Goal: Transaction & Acquisition: Obtain resource

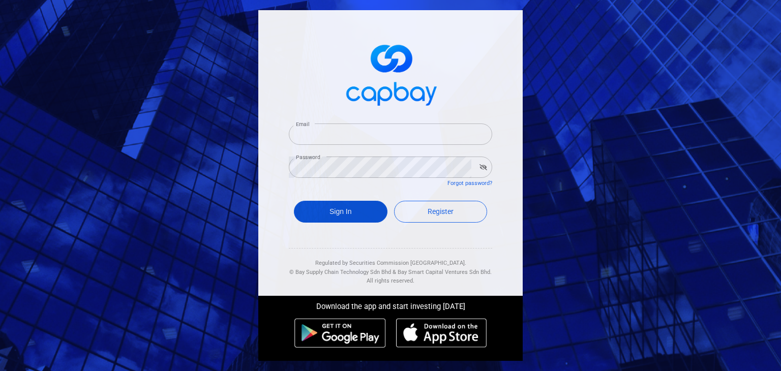
type input "roes80@gmail.com"
click at [376, 216] on button "Sign In" at bounding box center [341, 212] width 94 height 22
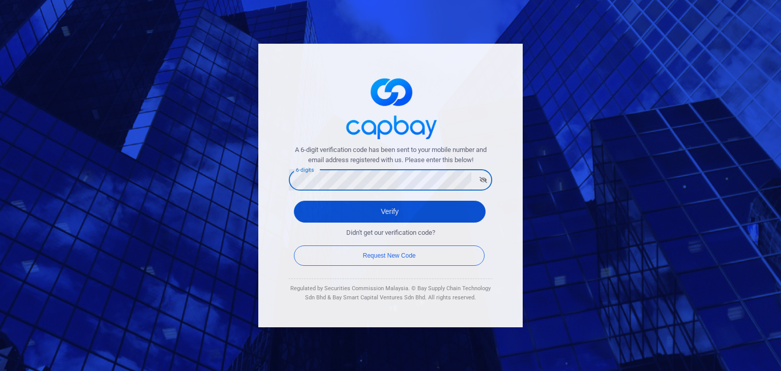
click at [327, 206] on button "Verify" at bounding box center [390, 212] width 192 height 22
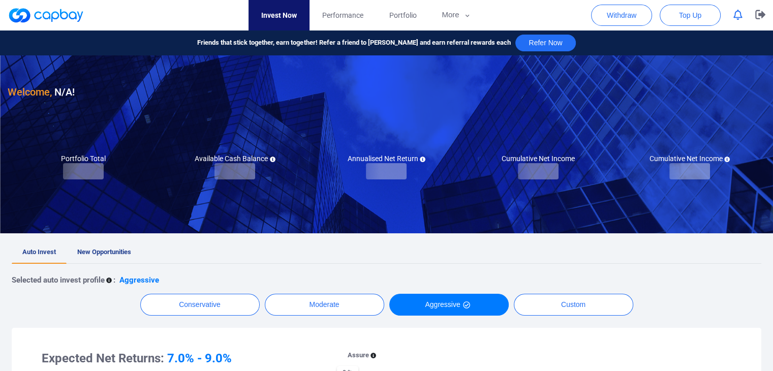
checkbox input "true"
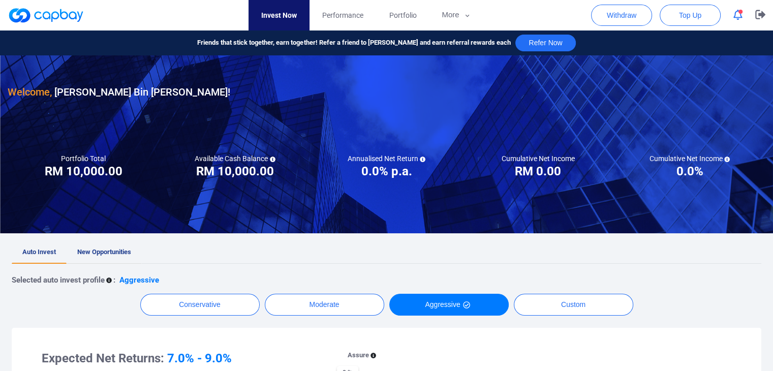
click at [112, 254] on span "New Opportunities" at bounding box center [104, 252] width 54 height 8
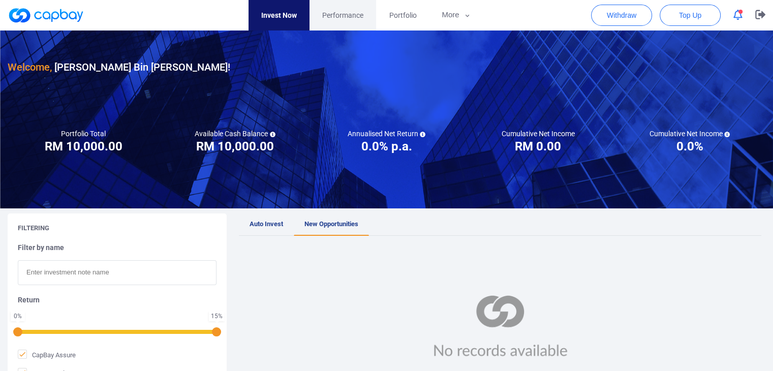
click at [334, 16] on span "Performance" at bounding box center [342, 15] width 41 height 11
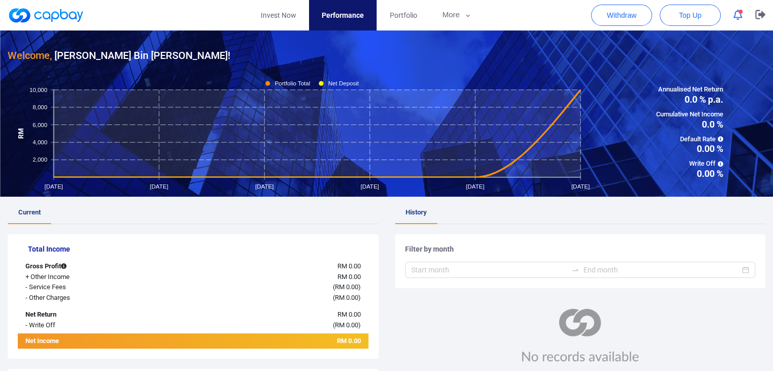
scroll to position [8, 0]
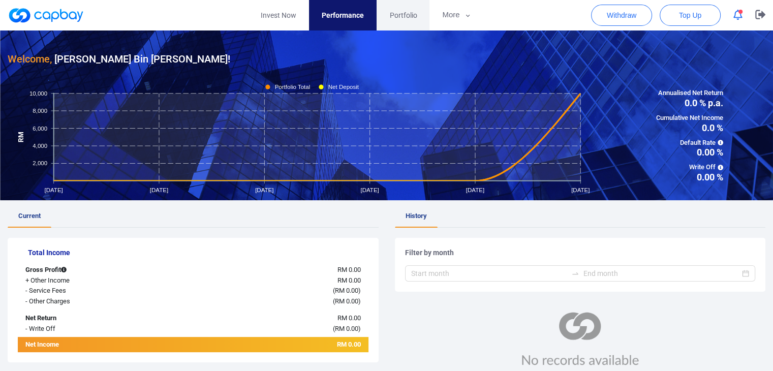
click at [409, 15] on span "Portfolio" at bounding box center [402, 15] width 27 height 11
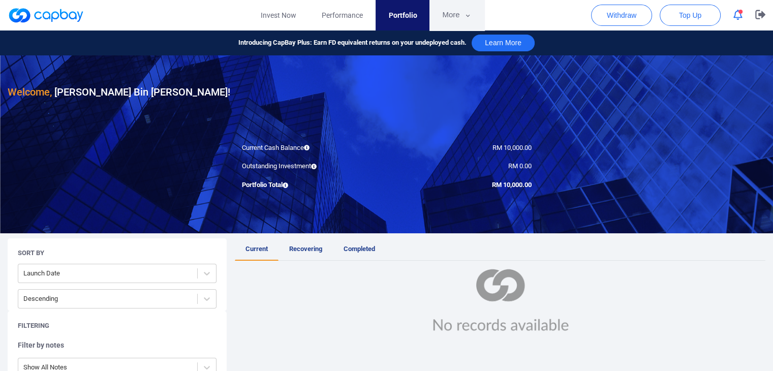
click at [433, 15] on button "More" at bounding box center [457, 15] width 54 height 30
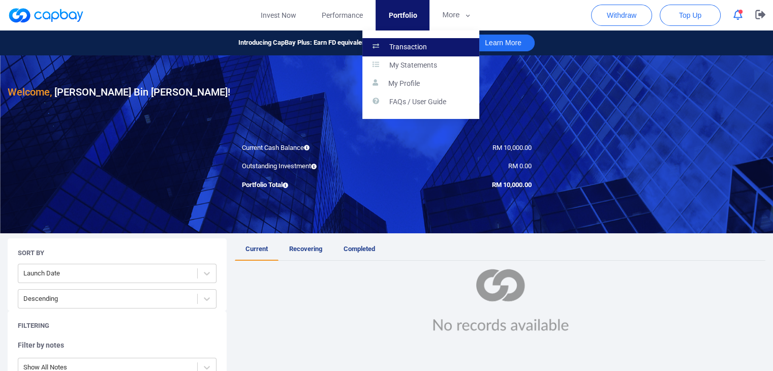
click at [412, 41] on link "Transaction" at bounding box center [420, 47] width 117 height 18
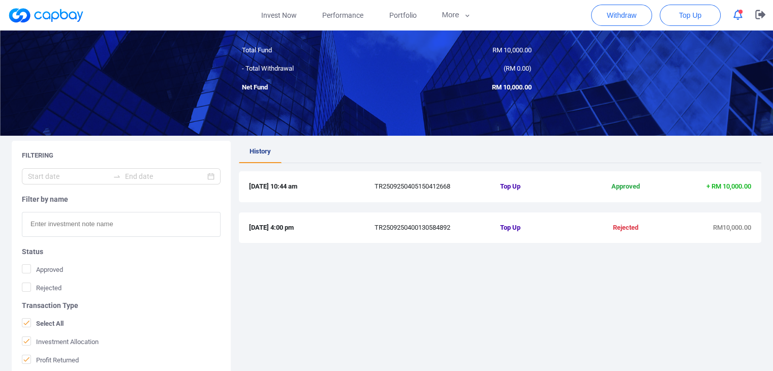
scroll to position [69, 0]
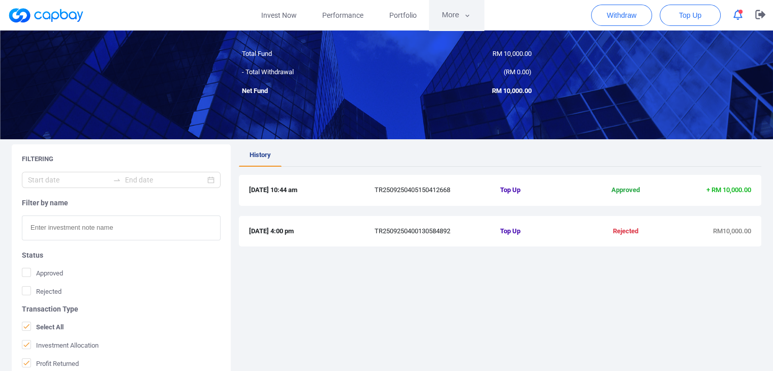
click at [463, 17] on button "More" at bounding box center [456, 15] width 54 height 30
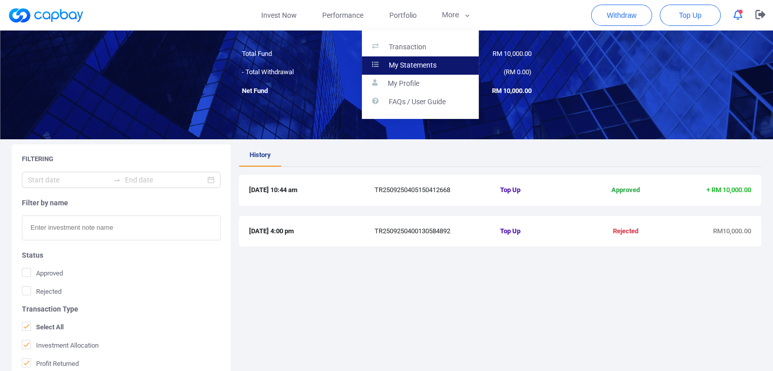
click at [431, 63] on p "My Statements" at bounding box center [413, 65] width 48 height 9
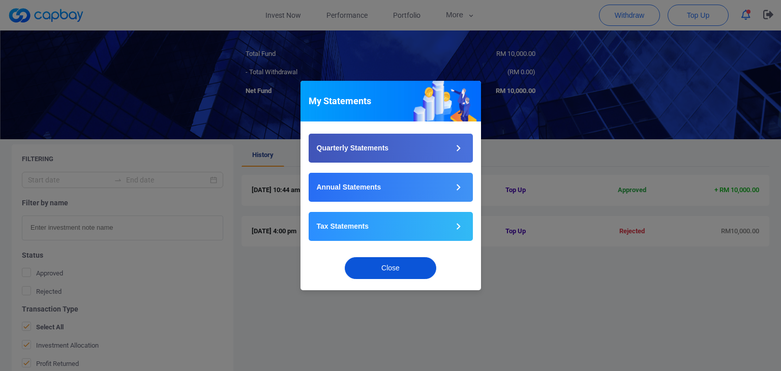
click at [407, 267] on button "Close" at bounding box center [390, 268] width 91 height 22
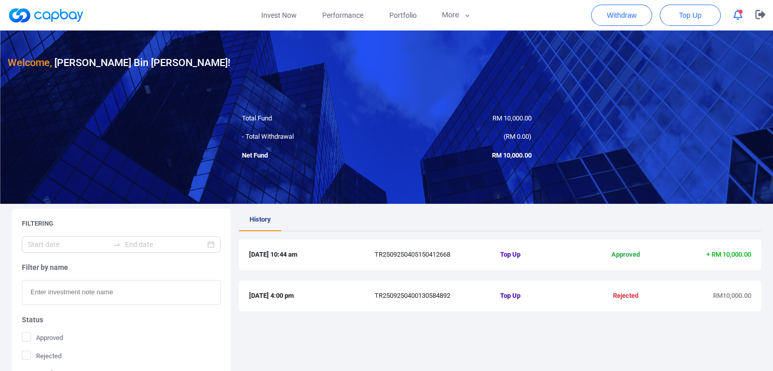
scroll to position [0, 0]
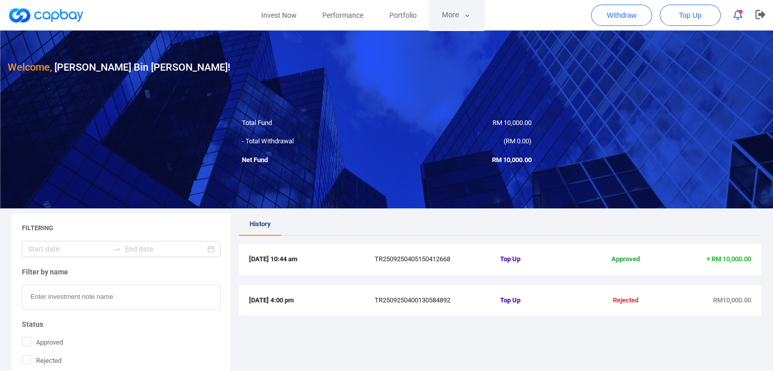
click at [456, 15] on button "More" at bounding box center [456, 15] width 54 height 30
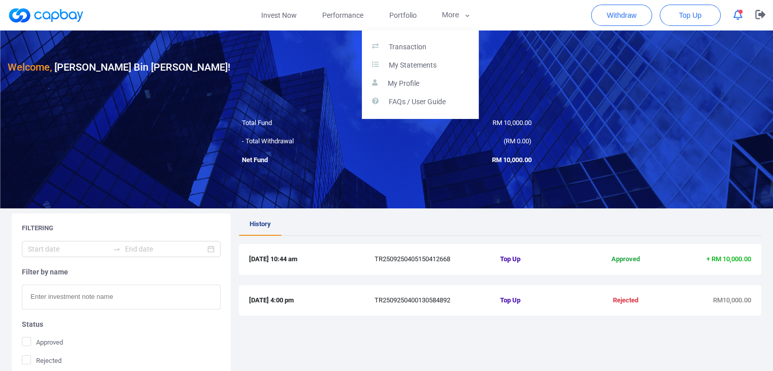
click at [455, 15] on button "button" at bounding box center [386, 185] width 773 height 371
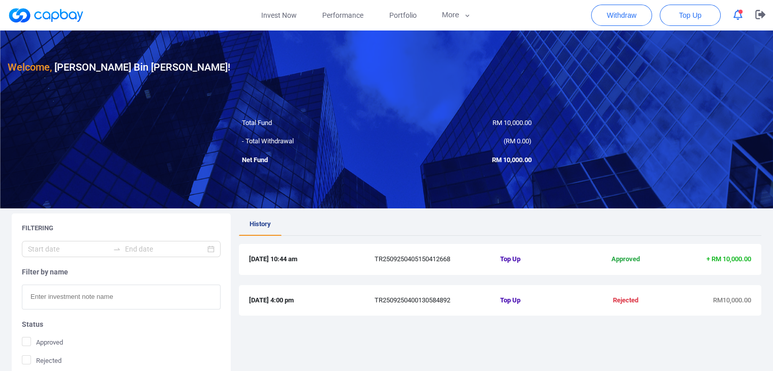
click at [735, 15] on icon "button" at bounding box center [737, 15] width 9 height 11
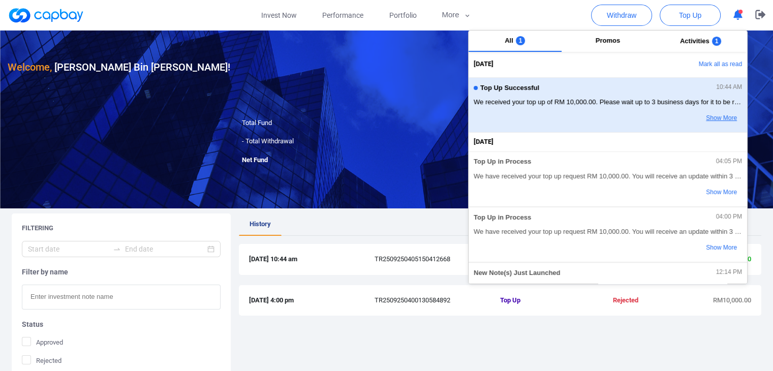
click at [706, 120] on button "Show More" at bounding box center [702, 118] width 80 height 17
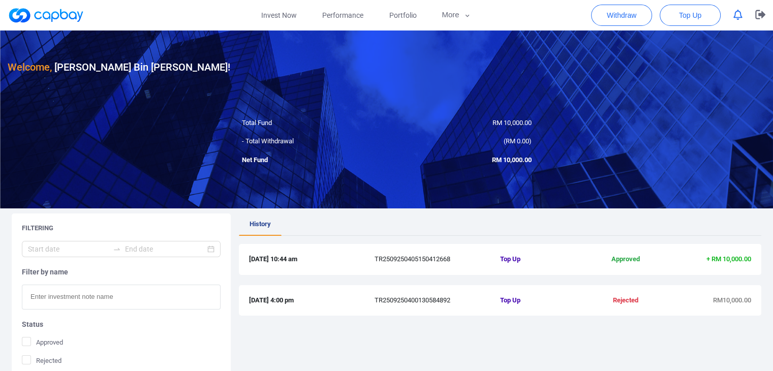
click at [459, 78] on div at bounding box center [386, 119] width 773 height 178
click at [255, 155] on div at bounding box center [386, 119] width 773 height 178
click at [266, 17] on link "Invest Now" at bounding box center [279, 15] width 61 height 30
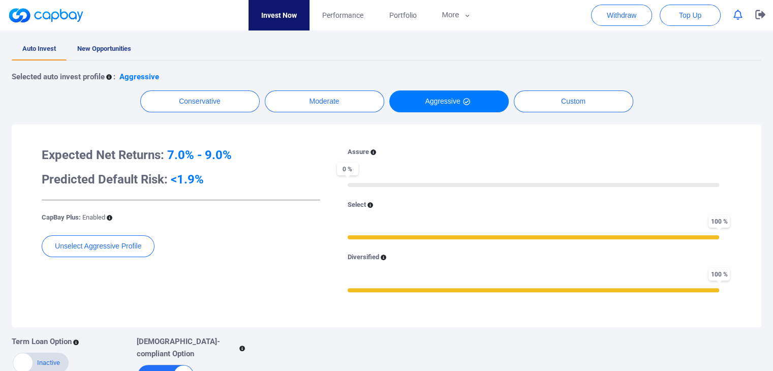
scroll to position [254, 0]
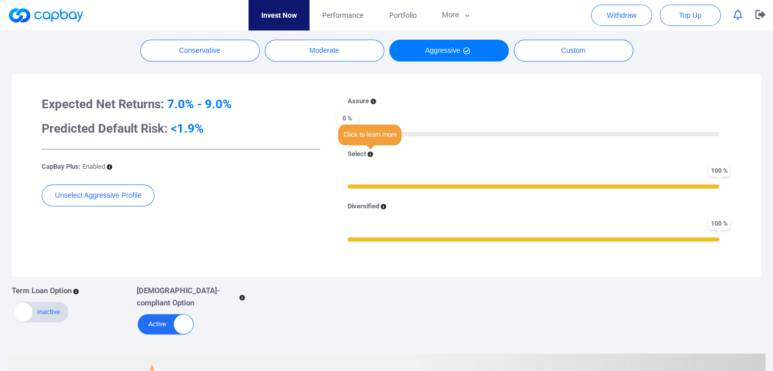
click at [369, 152] on icon at bounding box center [371, 154] width 6 height 6
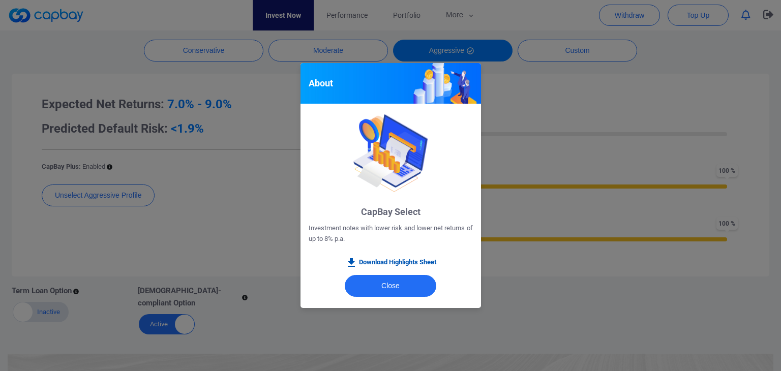
click at [406, 264] on link "Download Highlights Sheet" at bounding box center [390, 263] width 91 height 12
click at [399, 283] on button "Close" at bounding box center [390, 286] width 91 height 22
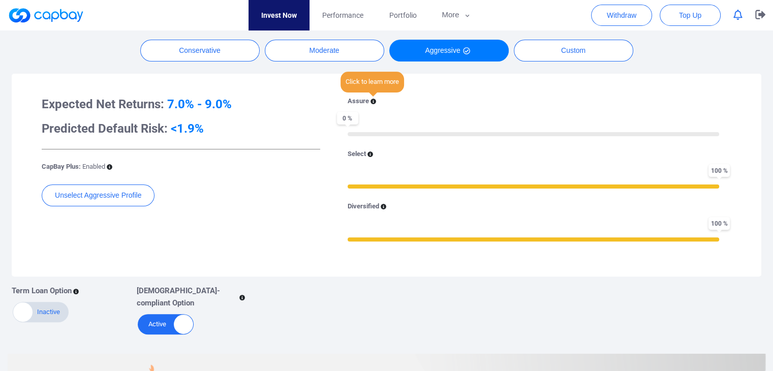
click at [374, 100] on icon at bounding box center [374, 102] width 6 height 6
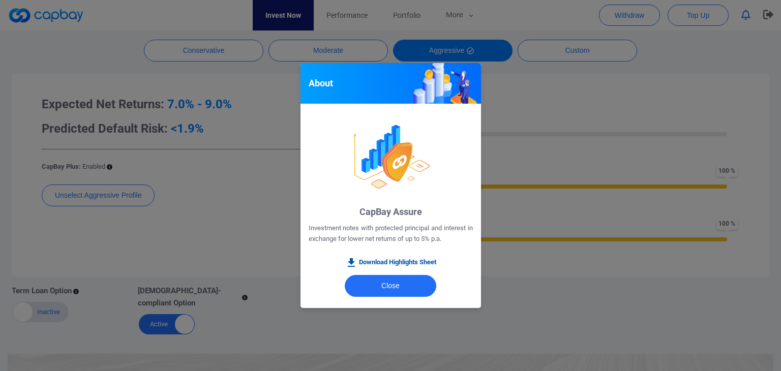
click at [420, 261] on link "Download Highlights Sheet" at bounding box center [390, 263] width 91 height 12
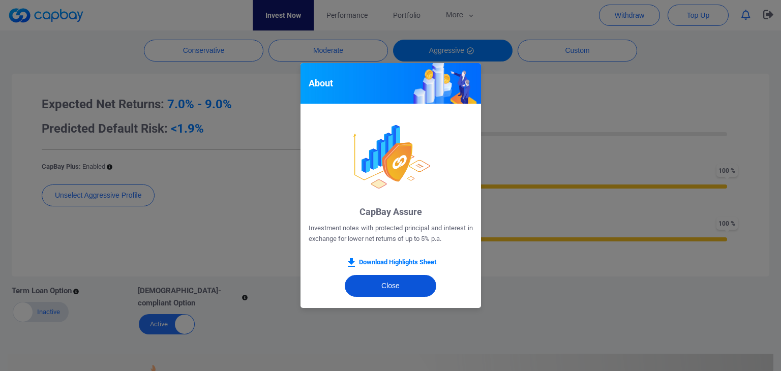
click at [415, 280] on button "Close" at bounding box center [390, 286] width 91 height 22
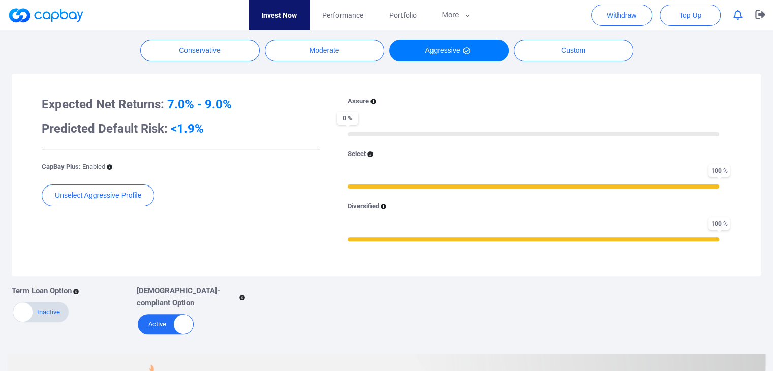
click at [473, 186] on div at bounding box center [534, 187] width 372 height 4
click at [382, 205] on icon at bounding box center [384, 207] width 6 height 6
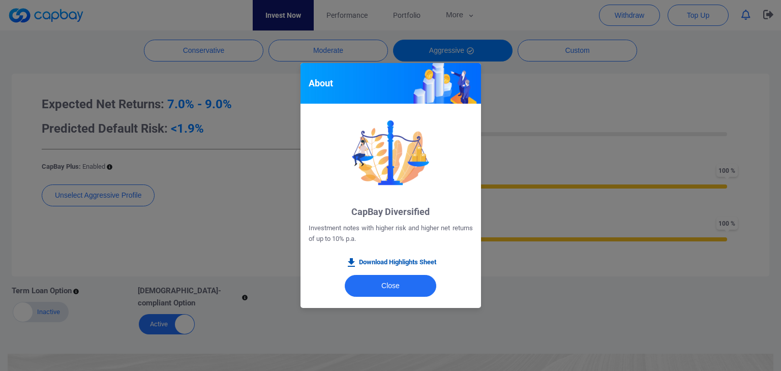
click at [388, 261] on link "Download Highlights Sheet" at bounding box center [390, 263] width 91 height 12
click at [539, 146] on div "About CapBay Diversified Investment notes with higher risk and higher net retur…" at bounding box center [390, 185] width 781 height 371
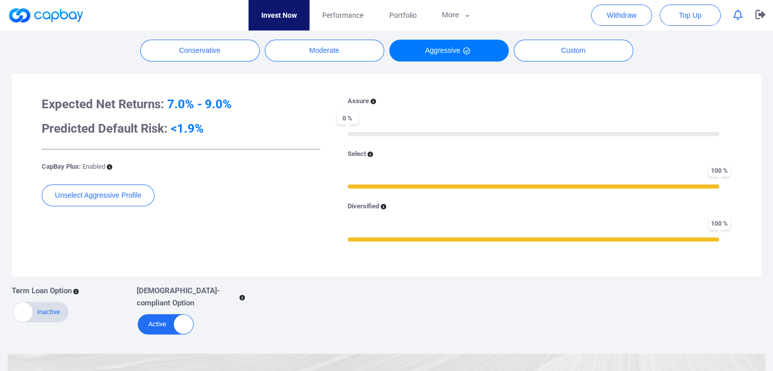
click at [49, 316] on div "Active Inactive" at bounding box center [41, 312] width 56 height 20
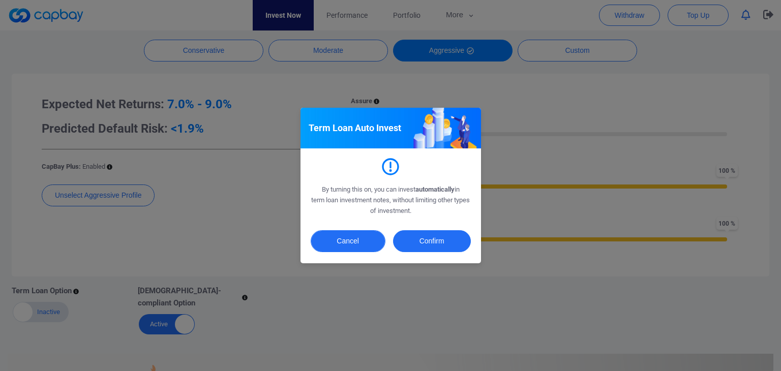
click at [354, 242] on button "Cancel" at bounding box center [348, 241] width 75 height 22
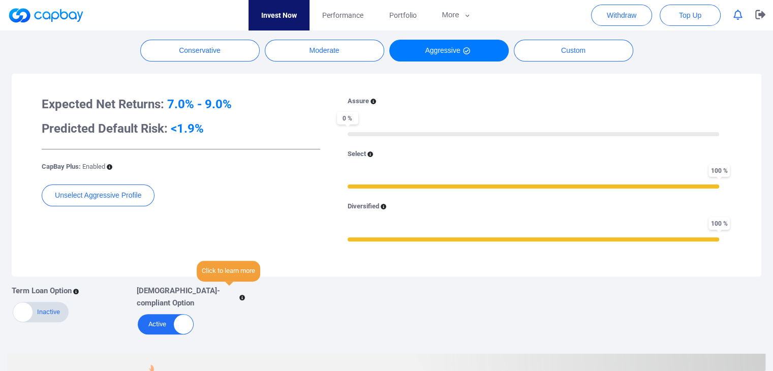
click at [239, 295] on icon at bounding box center [242, 298] width 6 height 6
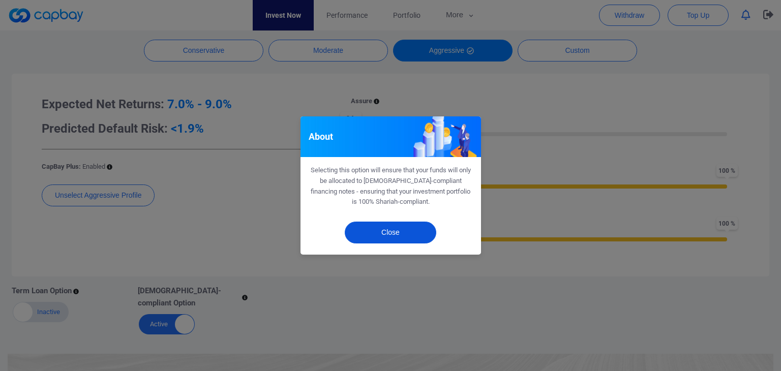
click at [378, 239] on button "Close" at bounding box center [390, 233] width 91 height 22
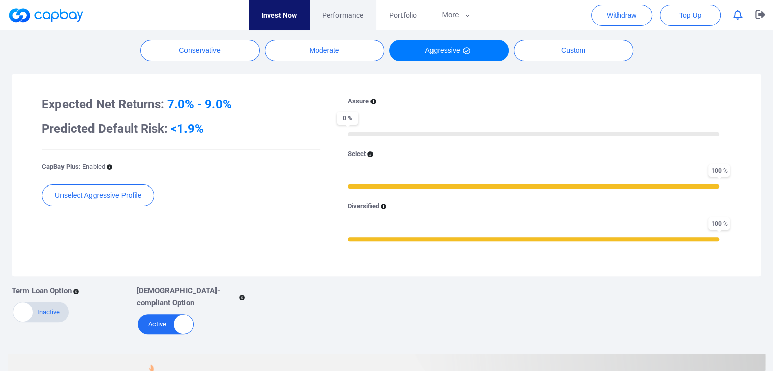
click at [340, 10] on span "Performance" at bounding box center [342, 15] width 41 height 11
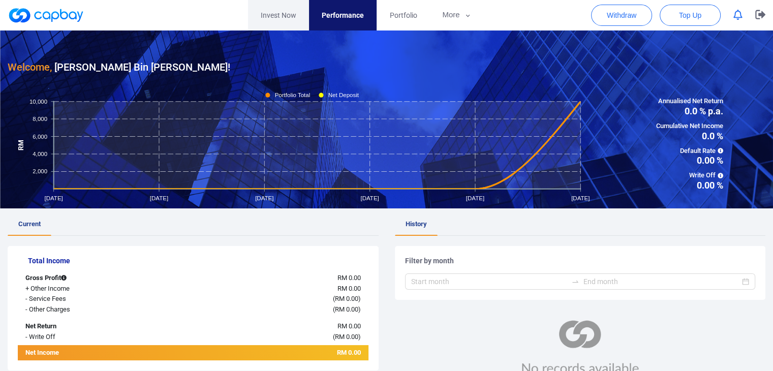
click at [269, 10] on link "Invest Now" at bounding box center [278, 15] width 61 height 30
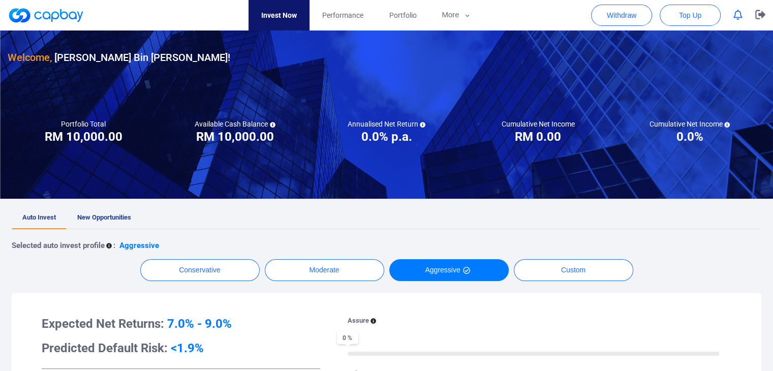
scroll to position [51, 0]
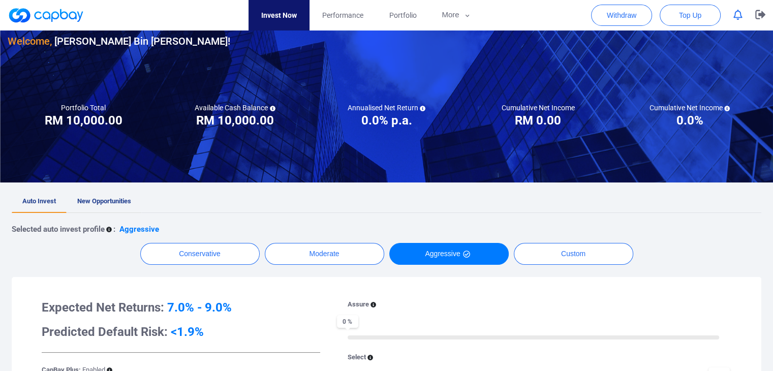
click at [101, 199] on span "New Opportunities" at bounding box center [104, 201] width 54 height 8
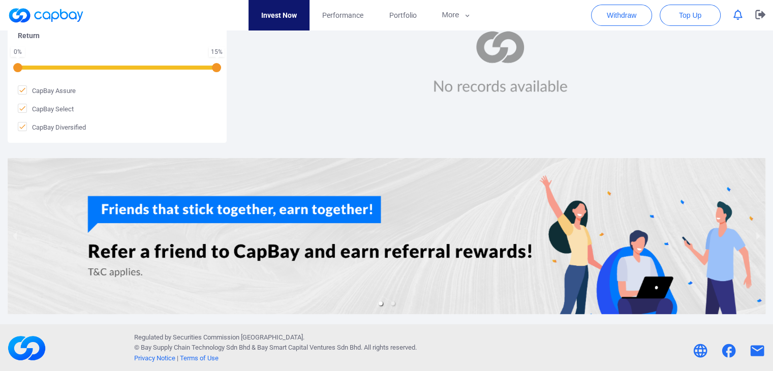
scroll to position [265, 0]
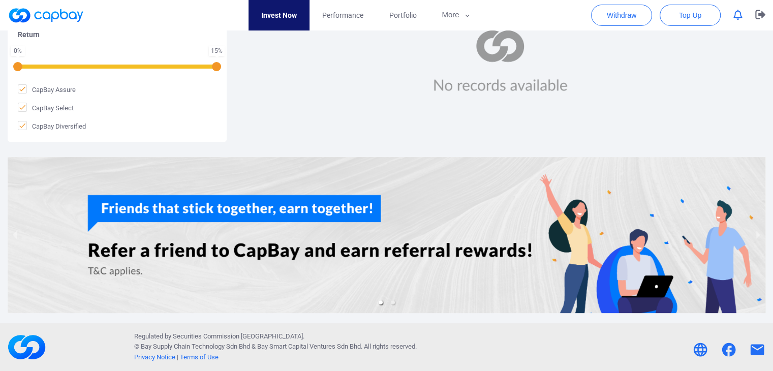
click at [284, 219] on div at bounding box center [387, 235] width 758 height 156
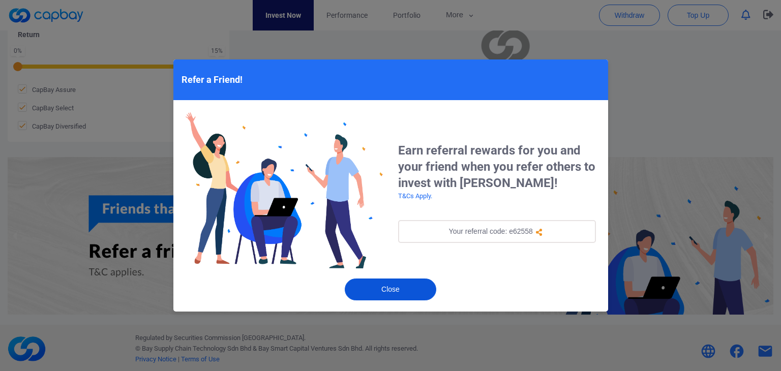
click at [415, 293] on button "Close" at bounding box center [390, 290] width 91 height 22
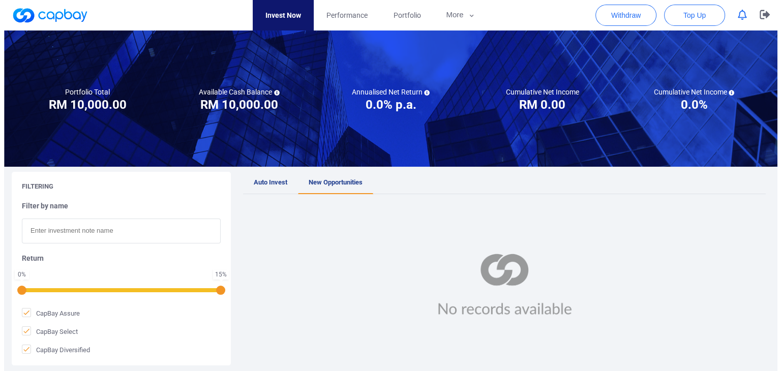
scroll to position [102, 0]
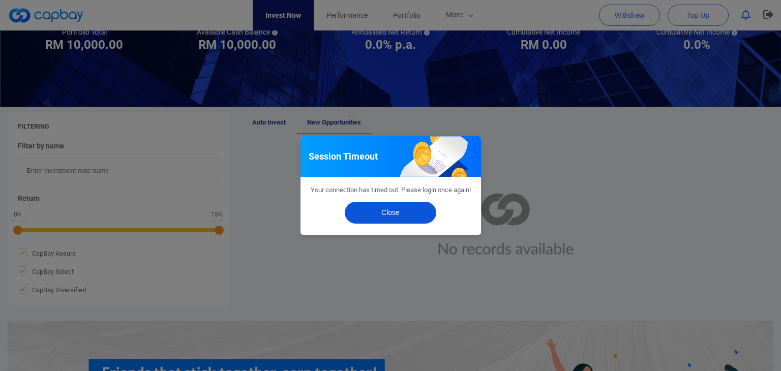
click at [396, 218] on button "Close" at bounding box center [390, 213] width 91 height 22
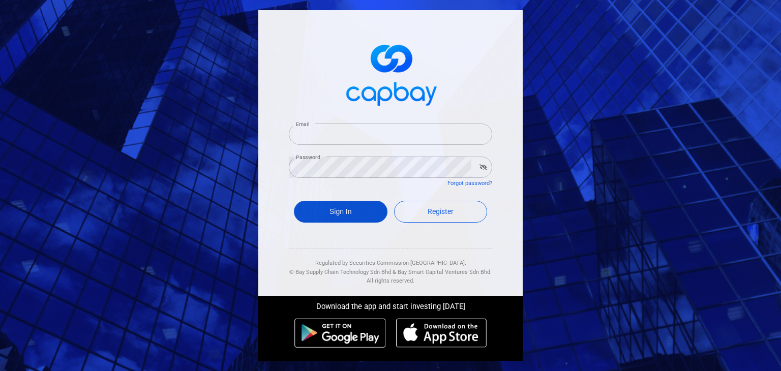
type input "[EMAIL_ADDRESS][DOMAIN_NAME]"
click at [359, 216] on button "Sign In" at bounding box center [341, 212] width 94 height 22
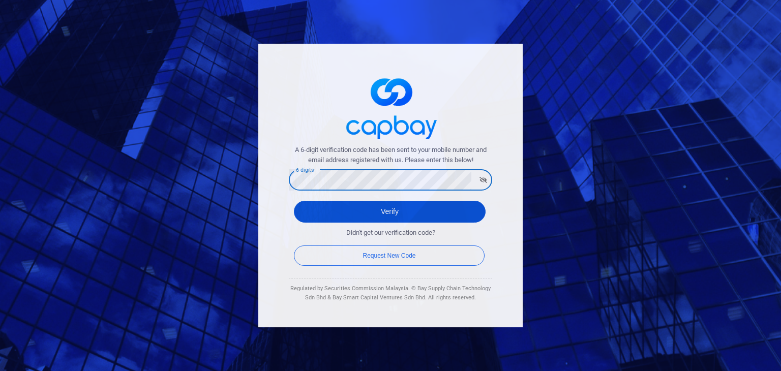
click at [311, 212] on button "Verify" at bounding box center [390, 212] width 192 height 22
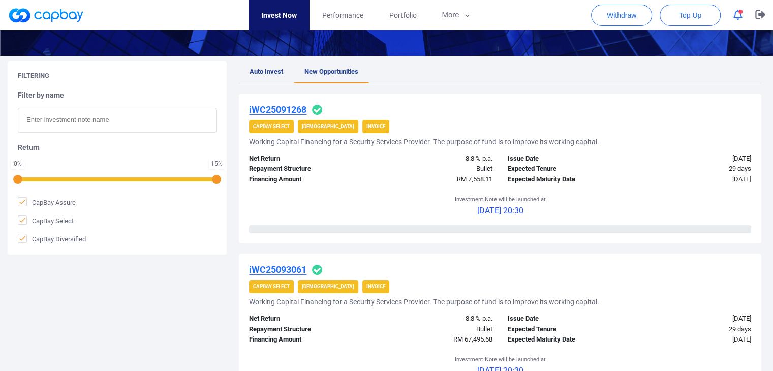
scroll to position [203, 0]
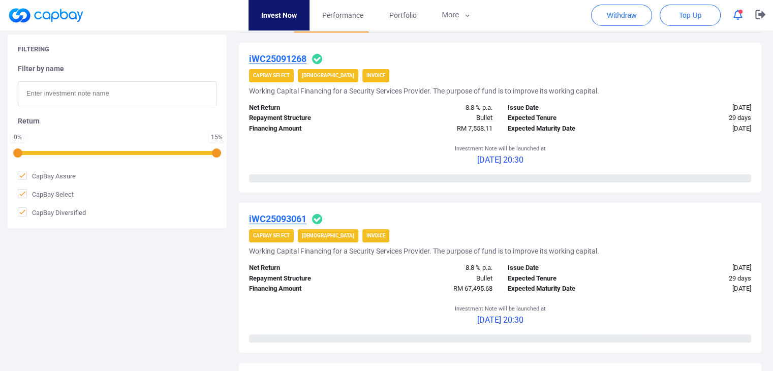
click at [475, 116] on div "Bullet" at bounding box center [435, 118] width 129 height 11
click at [366, 73] on strong "Invoice" at bounding box center [375, 76] width 19 height 6
click at [307, 76] on strong "[DEMOGRAPHIC_DATA]" at bounding box center [328, 76] width 52 height 6
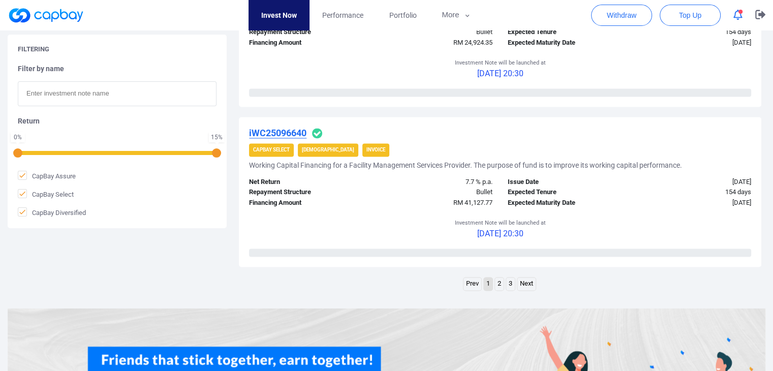
scroll to position [1627, 0]
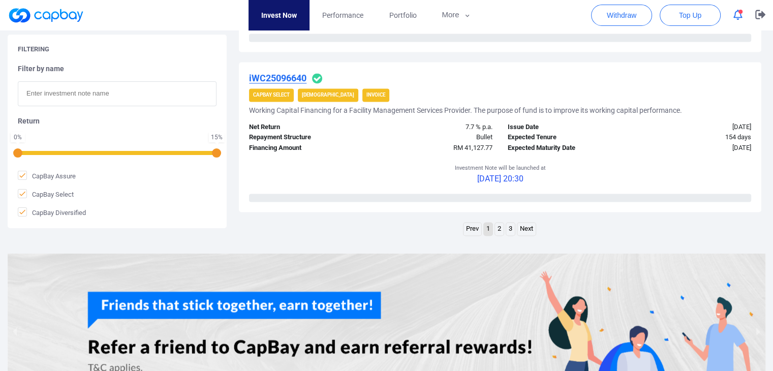
click at [523, 229] on link "Next" at bounding box center [526, 229] width 18 height 13
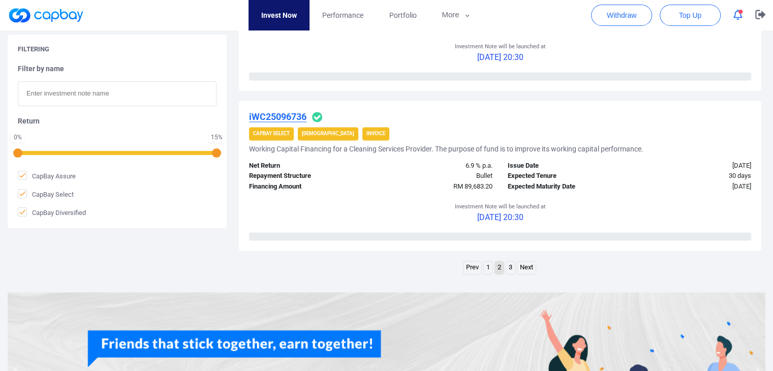
scroll to position [1570, 0]
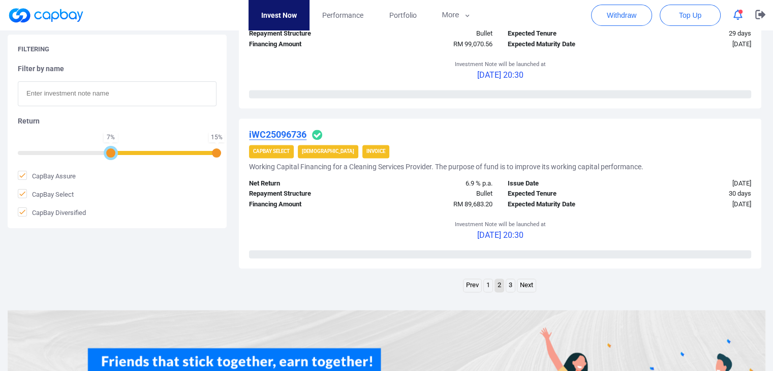
drag, startPoint x: 18, startPoint y: 157, endPoint x: 105, endPoint y: 161, distance: 86.5
click at [105, 161] on div "Filter by name Return 7 % 15 % CapBay Assure CapBay Select CapBay Diversified" at bounding box center [117, 141] width 199 height 154
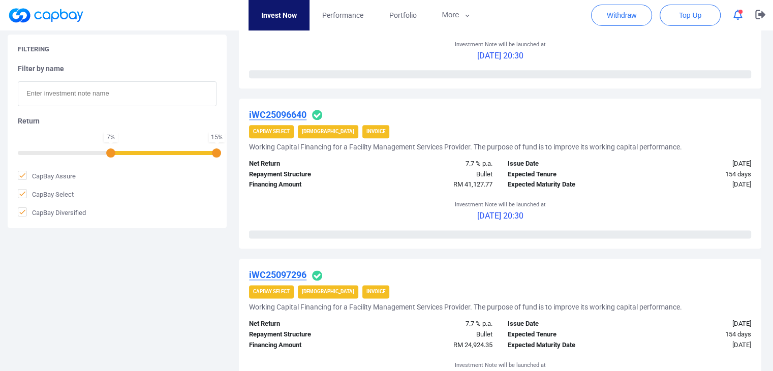
scroll to position [1265, 0]
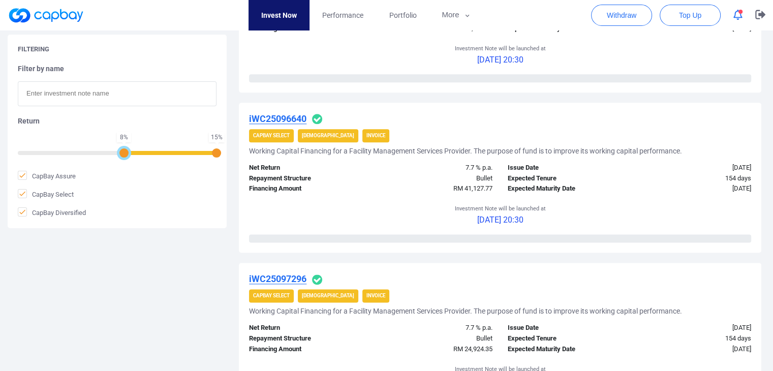
drag, startPoint x: 108, startPoint y: 152, endPoint x: 116, endPoint y: 154, distance: 8.8
click at [116, 154] on div "8 % 15 %" at bounding box center [117, 151] width 199 height 7
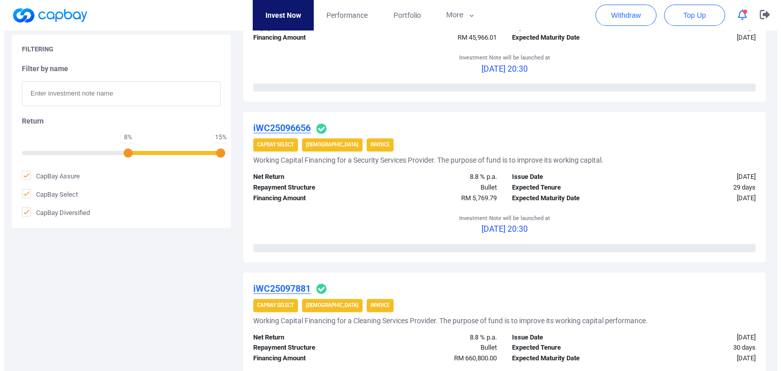
scroll to position [937, 0]
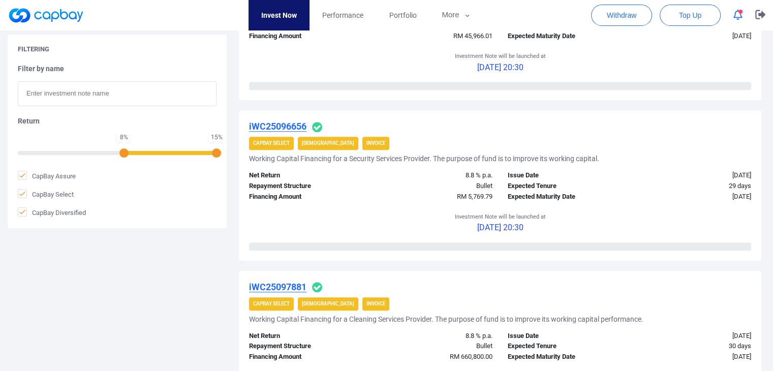
click at [280, 128] on u "iWC25096656" at bounding box center [277, 126] width 57 height 11
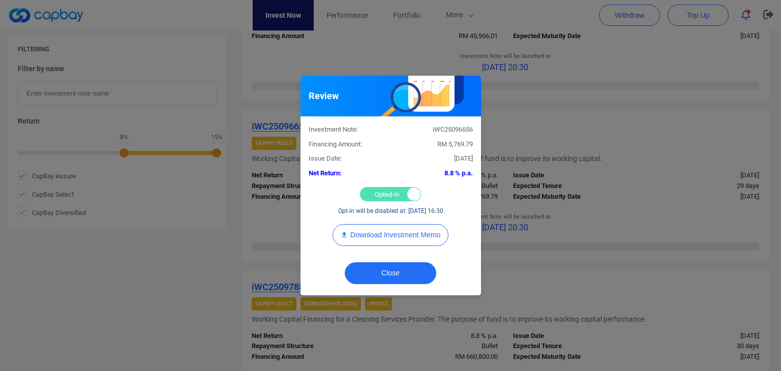
click at [398, 195] on div "Opted-in Opted-out" at bounding box center [390, 194] width 61 height 14
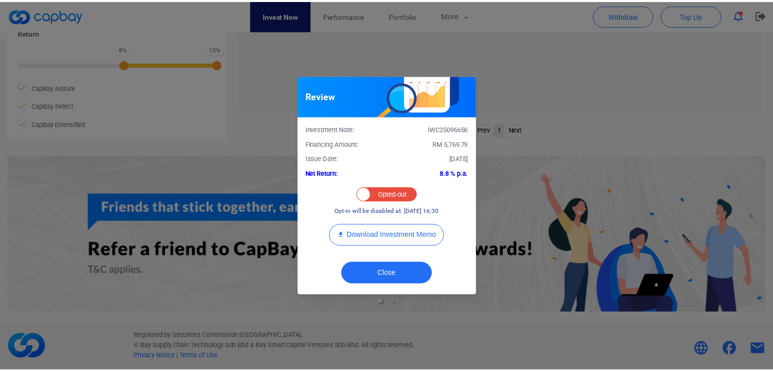
scroll to position [494, 0]
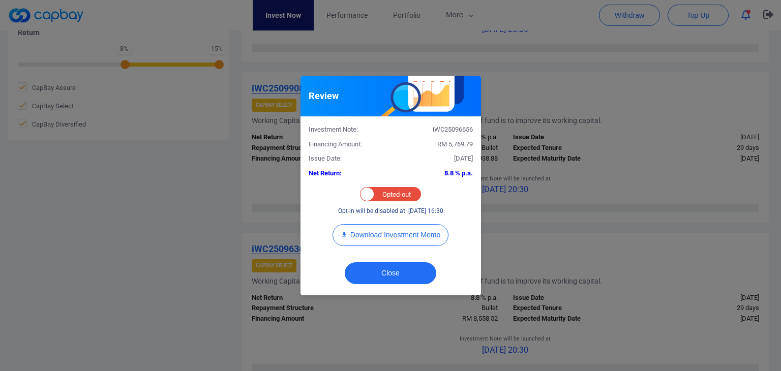
click at [397, 194] on div "Opted-in Opted-out" at bounding box center [390, 194] width 61 height 14
checkbox input "true"
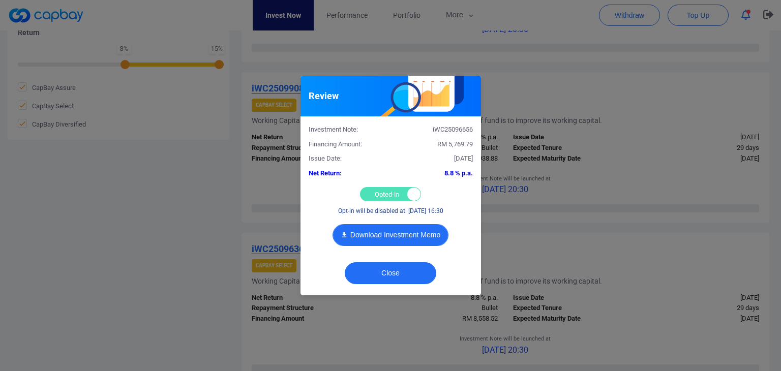
click at [375, 232] on button "Download Investment Memo" at bounding box center [390, 235] width 116 height 22
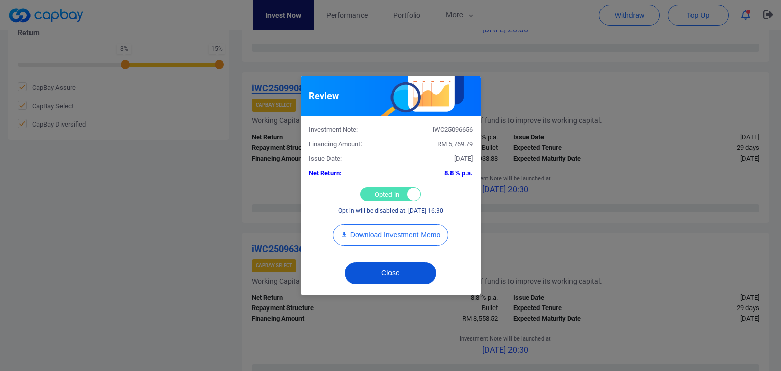
click at [401, 269] on button "Close" at bounding box center [390, 273] width 91 height 22
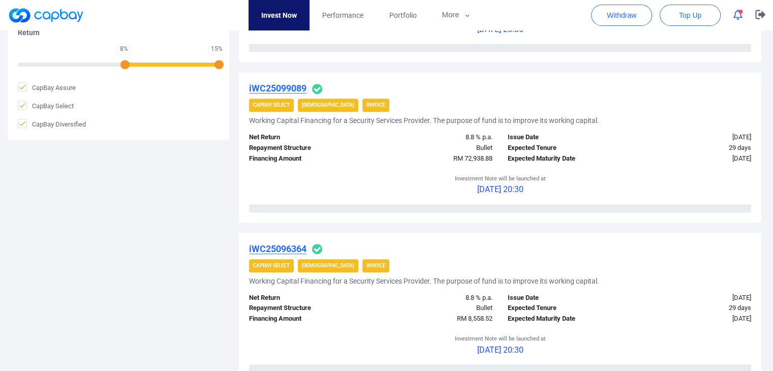
click at [478, 81] on div "iWC25099089 CapBay Select Shariah Invoice Working Capital Financing for a Secur…" at bounding box center [500, 147] width 523 height 150
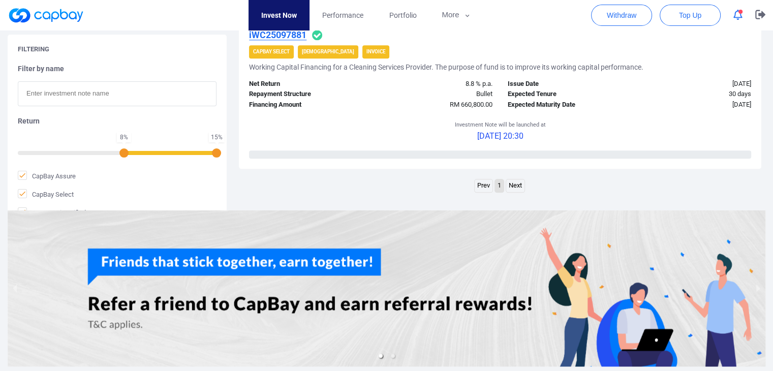
scroll to position [1089, 0]
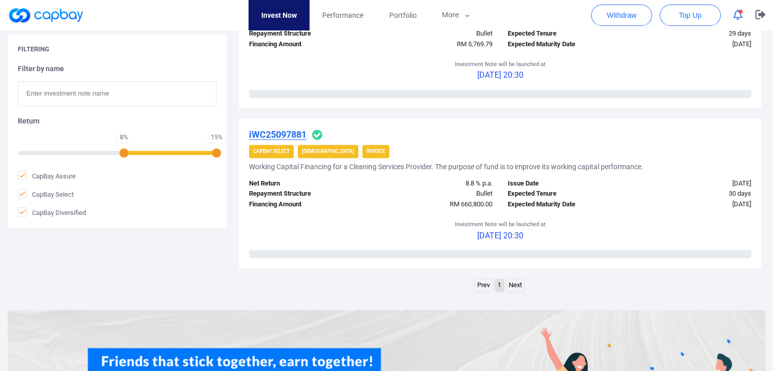
click at [516, 283] on link "Next" at bounding box center [515, 285] width 18 height 13
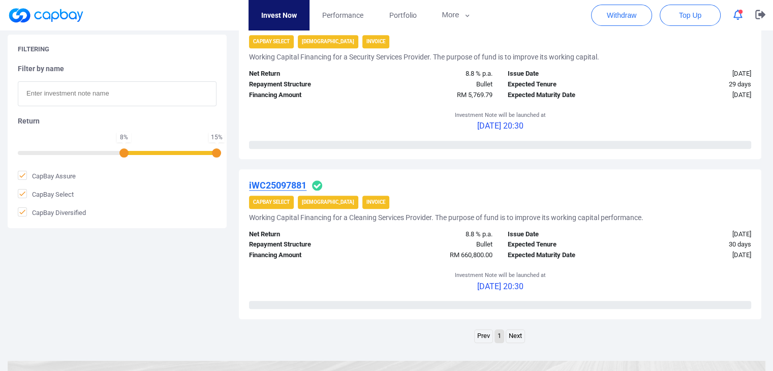
click at [274, 182] on u "iWC25097881" at bounding box center [277, 185] width 57 height 11
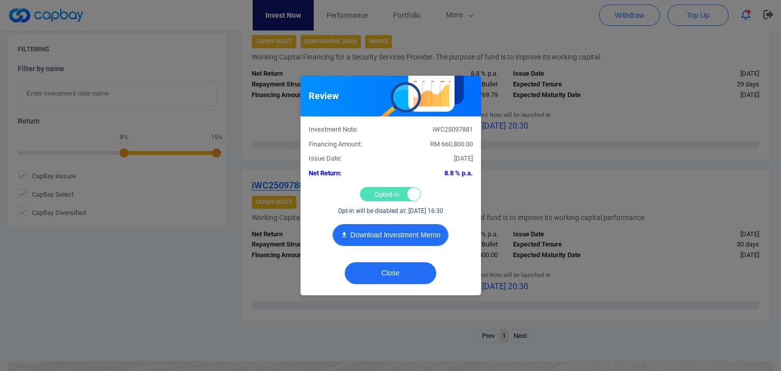
click at [422, 234] on button "Download Investment Memo" at bounding box center [390, 235] width 116 height 22
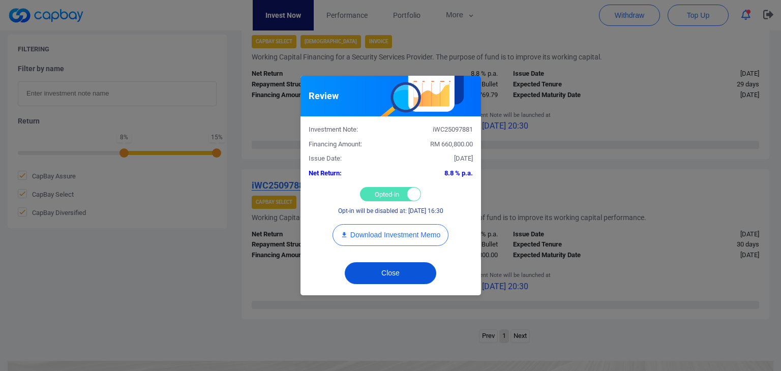
click at [386, 272] on button "Close" at bounding box center [390, 273] width 91 height 22
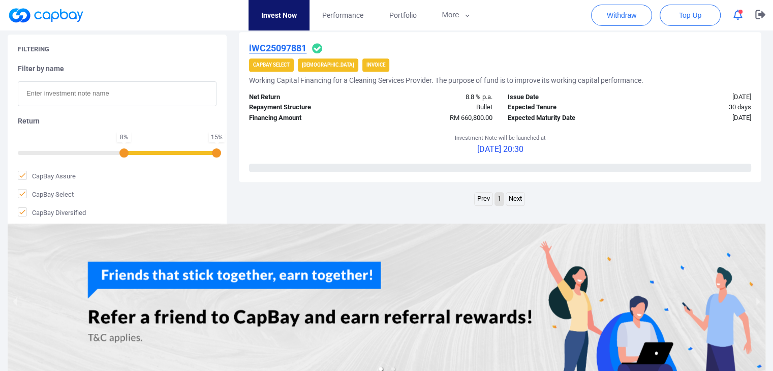
scroll to position [1191, 0]
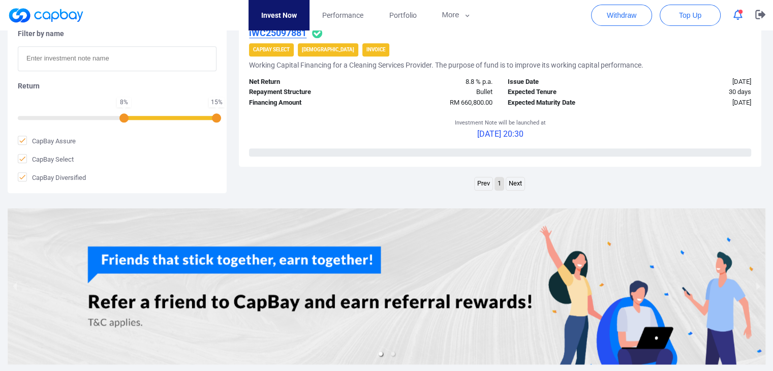
click at [346, 127] on div "Investment Note will be launched at [DATE] 20:30" at bounding box center [500, 128] width 502 height 40
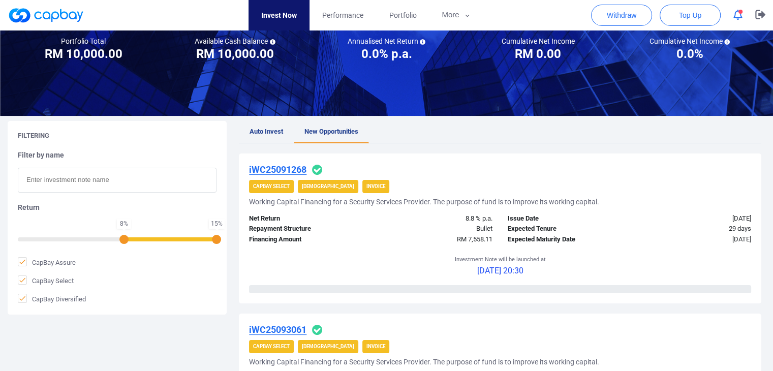
scroll to position [0, 0]
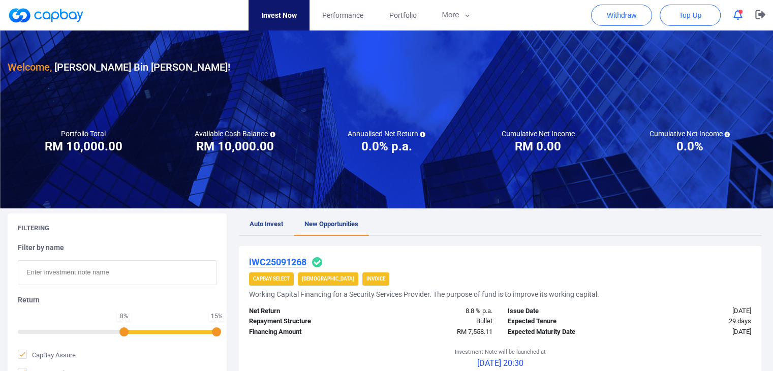
click at [272, 229] on link "Auto Invest" at bounding box center [266, 224] width 55 height 22
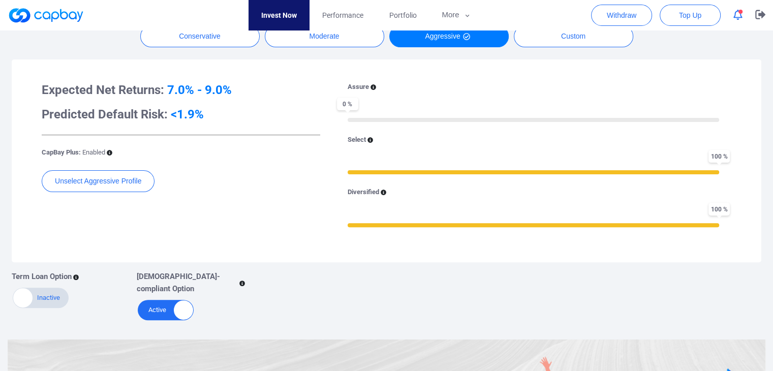
scroll to position [254, 0]
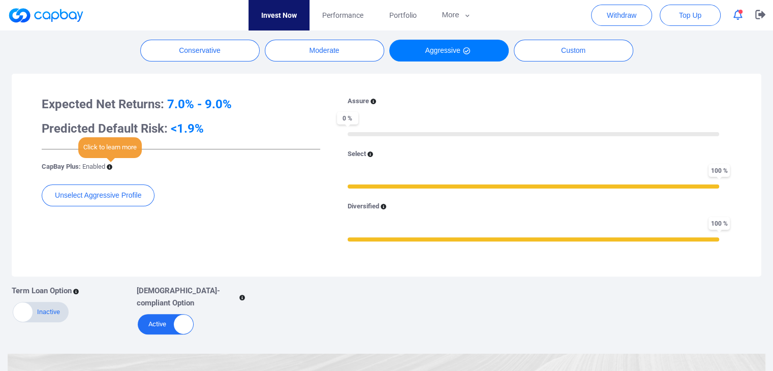
click at [109, 165] on icon at bounding box center [110, 167] width 6 height 6
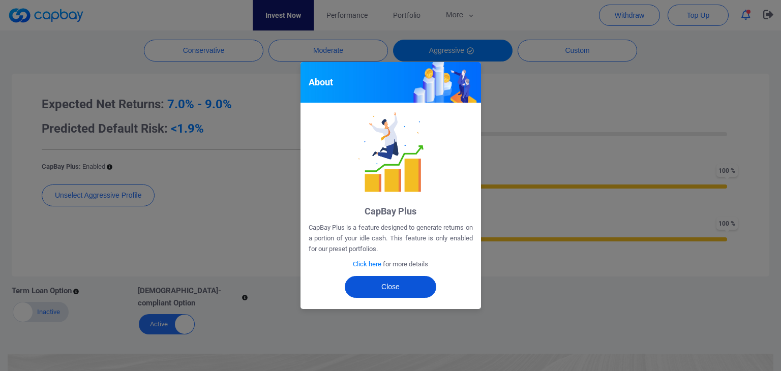
click at [390, 282] on button "Close" at bounding box center [390, 287] width 91 height 22
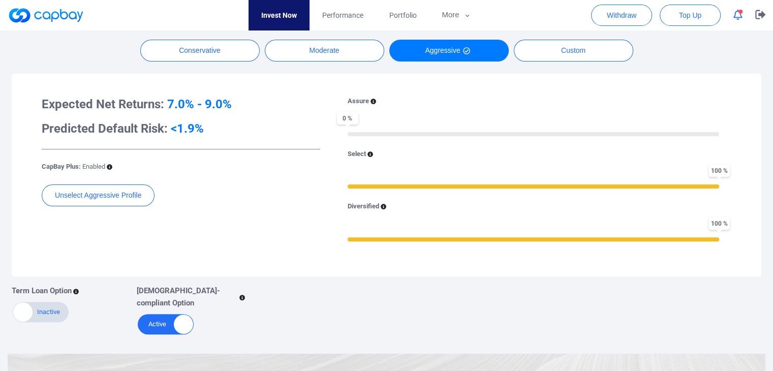
click at [110, 165] on icon at bounding box center [110, 167] width 6 height 6
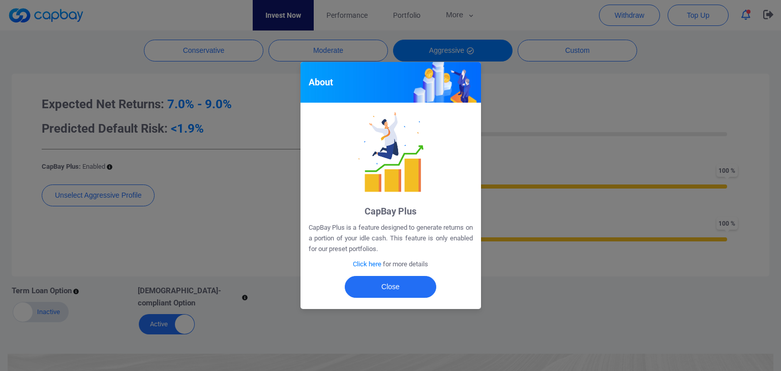
click at [361, 266] on span "Click here" at bounding box center [367, 264] width 28 height 8
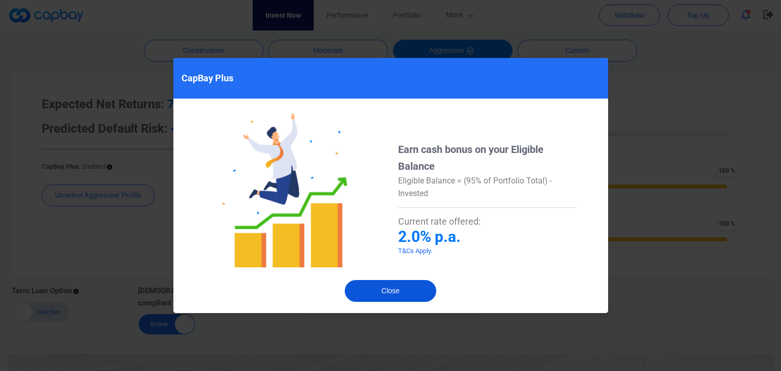
click at [378, 285] on button "Close" at bounding box center [390, 291] width 91 height 22
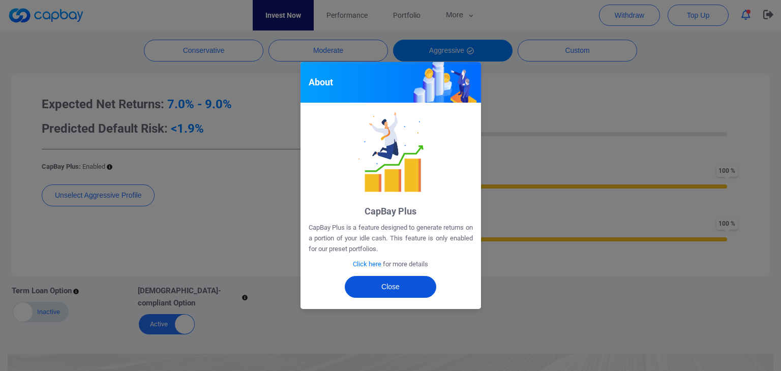
click at [378, 285] on button "Close" at bounding box center [390, 287] width 91 height 22
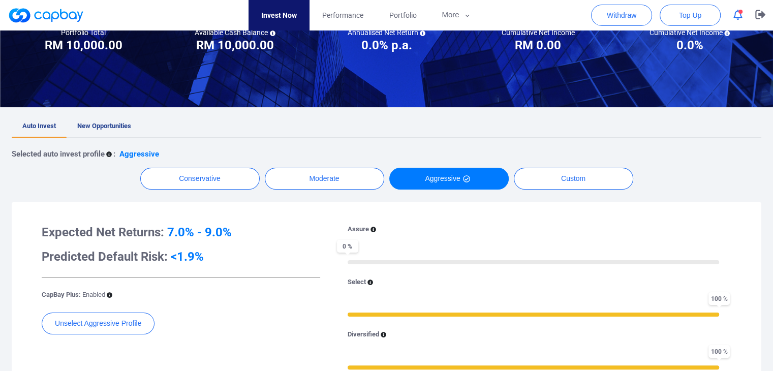
scroll to position [102, 0]
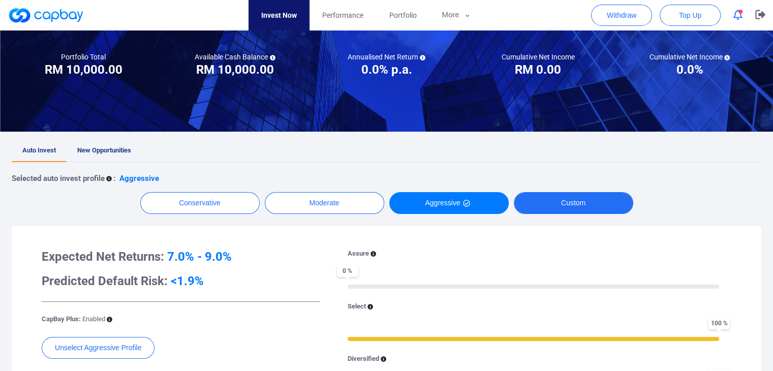
click at [594, 197] on button "Custom" at bounding box center [573, 203] width 119 height 22
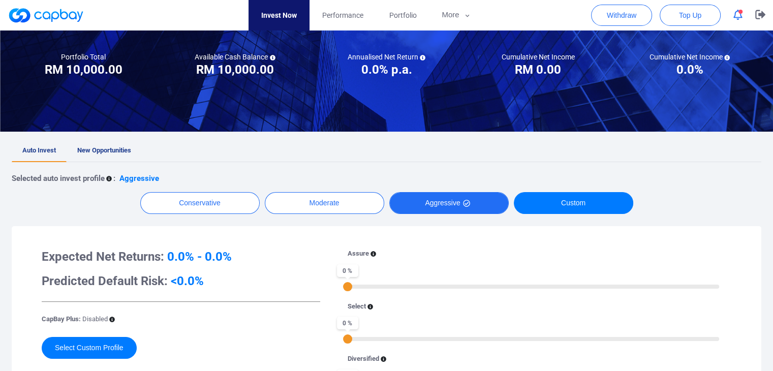
click at [437, 203] on button "Aggressive" at bounding box center [448, 203] width 119 height 22
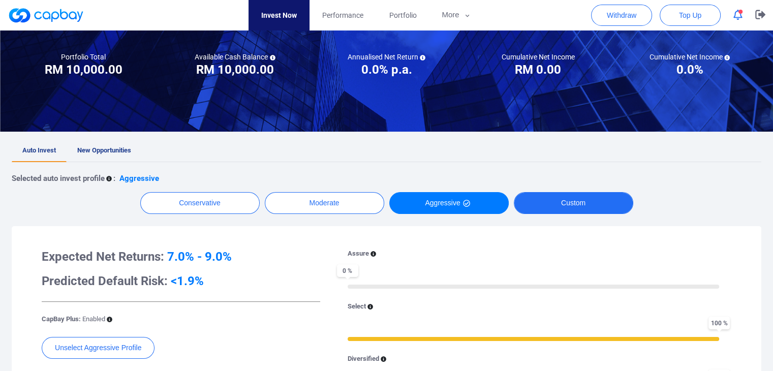
click at [564, 205] on button "Custom" at bounding box center [573, 203] width 119 height 22
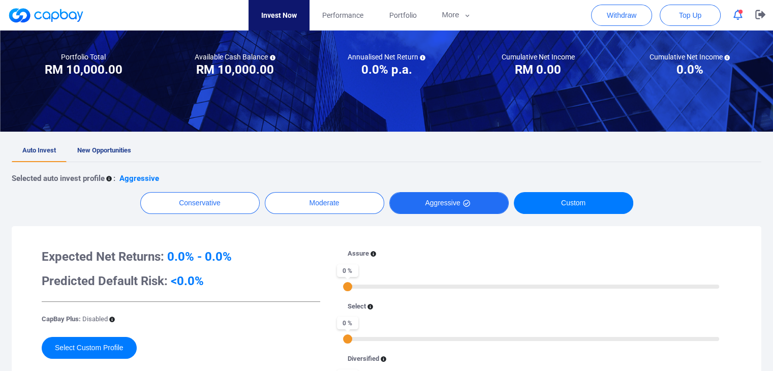
click at [474, 204] on button "Aggressive" at bounding box center [448, 203] width 119 height 22
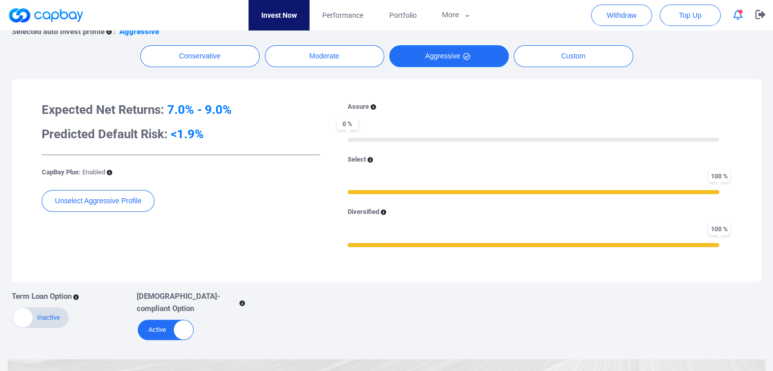
scroll to position [254, 0]
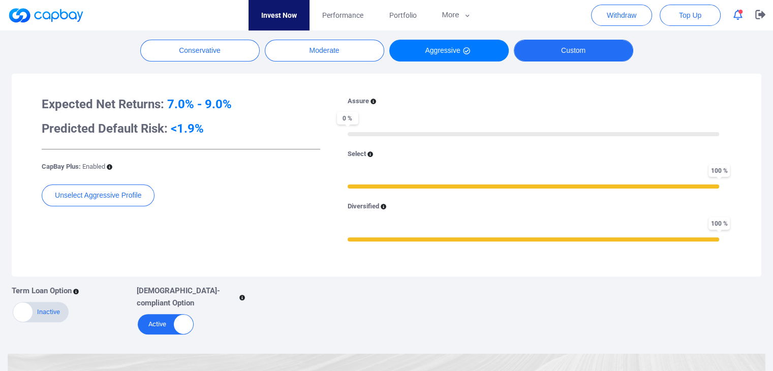
click at [557, 45] on button "Custom" at bounding box center [573, 51] width 119 height 22
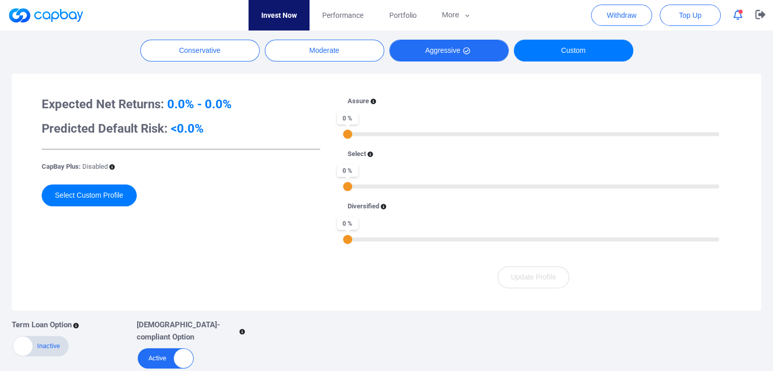
click at [448, 48] on button "Aggressive" at bounding box center [448, 51] width 119 height 22
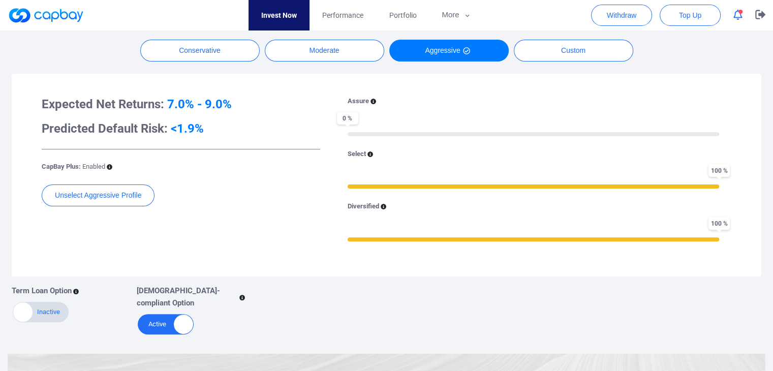
click at [493, 189] on div "Assure 0 % Select 100 % Diversified 100 %" at bounding box center [533, 175] width 396 height 158
click at [493, 186] on div at bounding box center [534, 187] width 372 height 4
click at [371, 154] on icon at bounding box center [371, 154] width 6 height 6
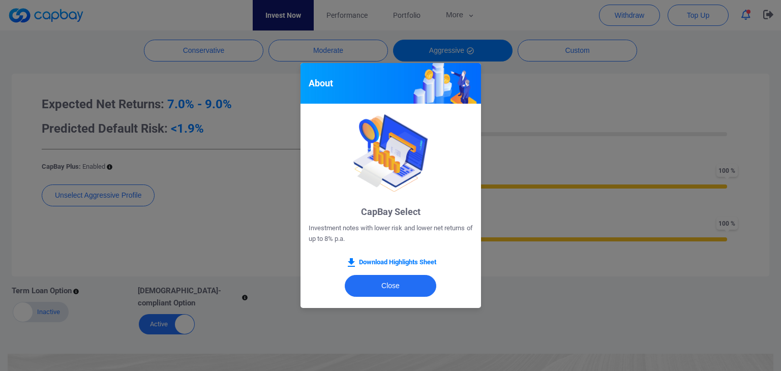
click at [495, 152] on div "About CapBay Select Investment notes with lower risk and lower net returns of u…" at bounding box center [390, 185] width 781 height 371
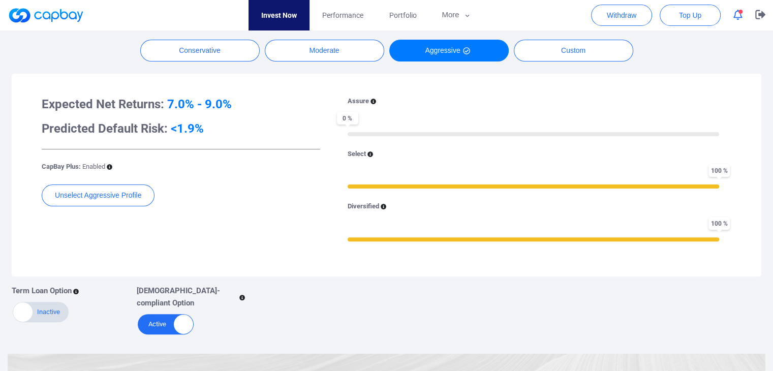
click at [597, 185] on div at bounding box center [534, 186] width 372 height 2
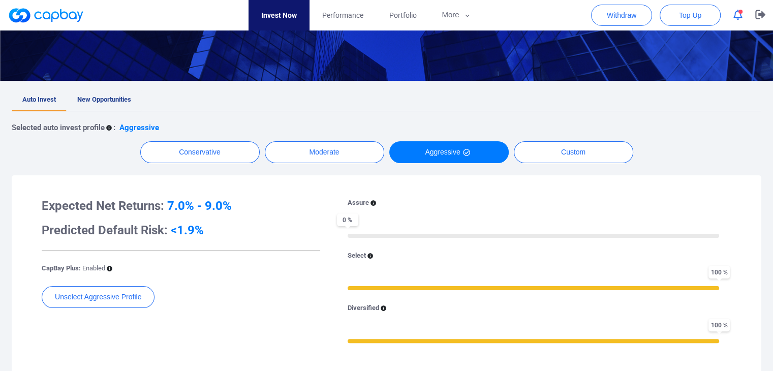
click at [120, 103] on span "New Opportunities" at bounding box center [104, 100] width 54 height 8
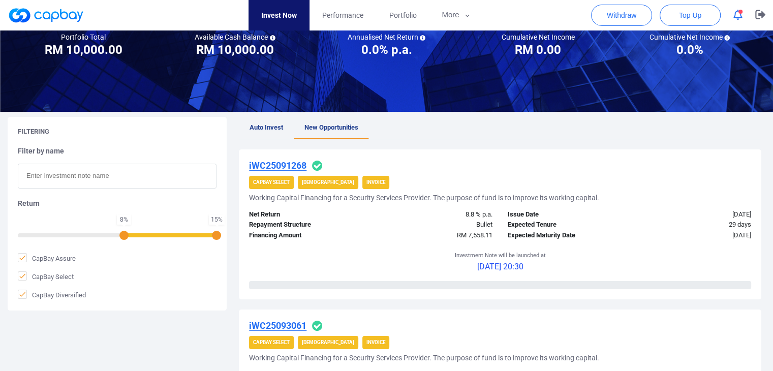
scroll to position [102, 0]
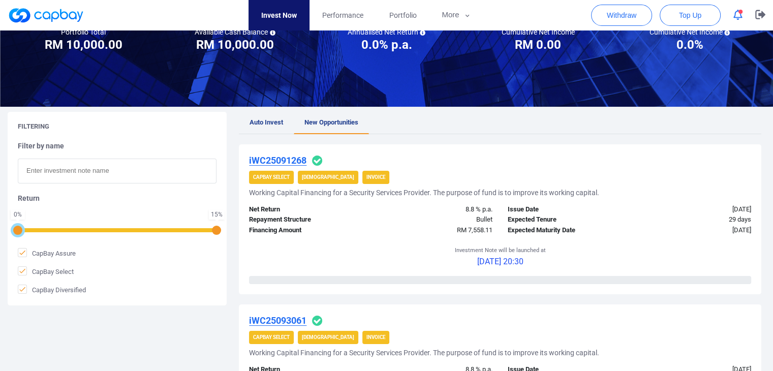
drag, startPoint x: 125, startPoint y: 230, endPoint x: 8, endPoint y: 252, distance: 118.9
click at [8, 252] on div "Filtering Filter by name Return 0 % 15 % CapBay Assure CapBay Select CapBay Div…" at bounding box center [117, 209] width 219 height 194
drag, startPoint x: 220, startPoint y: 233, endPoint x: 122, endPoint y: 239, distance: 97.8
click at [122, 239] on div "Filter by name Return 0 % 8 % CapBay Assure CapBay Select CapBay Diversified" at bounding box center [117, 218] width 199 height 154
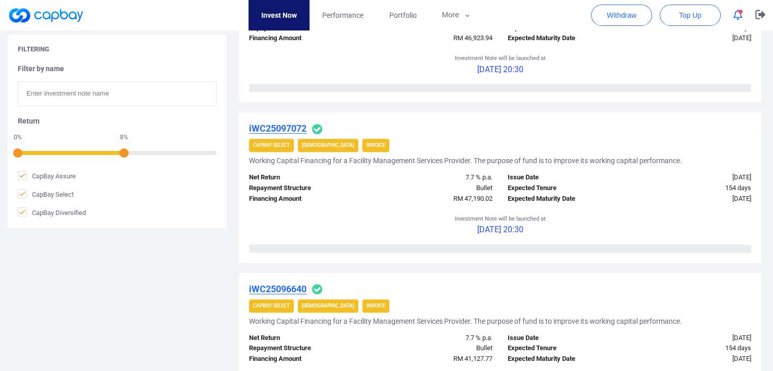
scroll to position [559, 0]
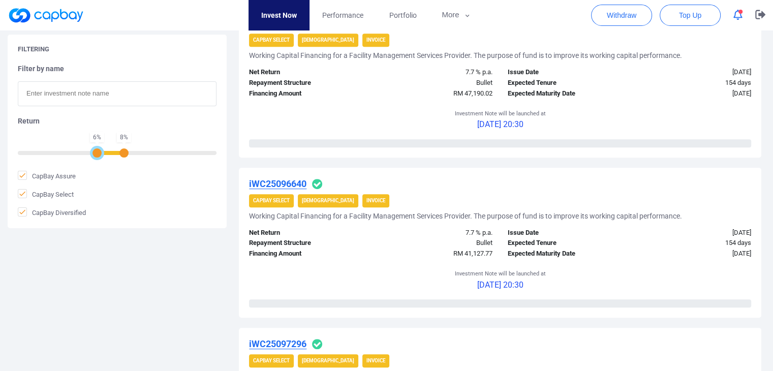
drag, startPoint x: 16, startPoint y: 152, endPoint x: 102, endPoint y: 153, distance: 85.4
click at [102, 153] on div at bounding box center [97, 152] width 9 height 9
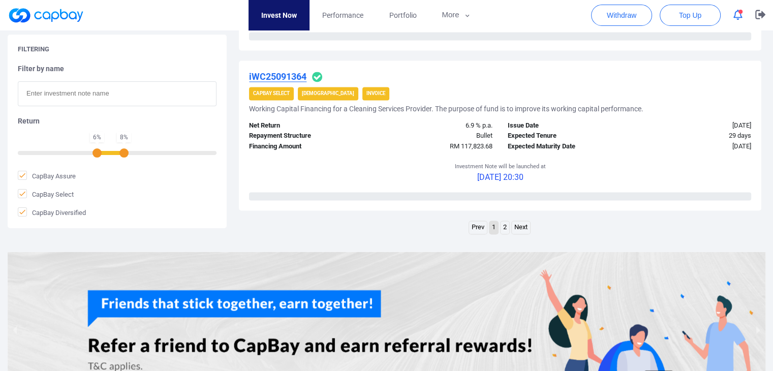
scroll to position [1610, 0]
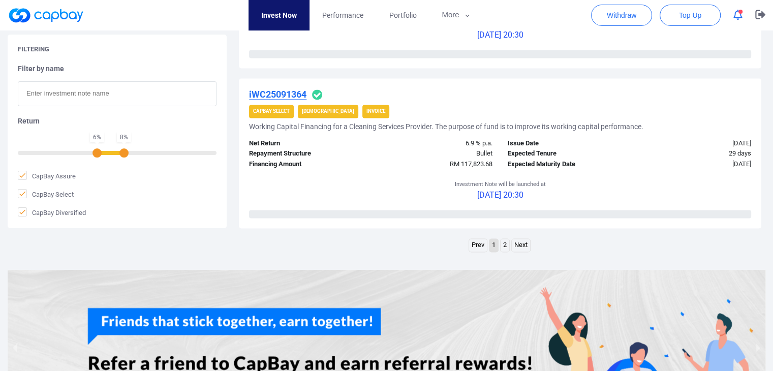
click at [502, 242] on link "2" at bounding box center [505, 245] width 9 height 13
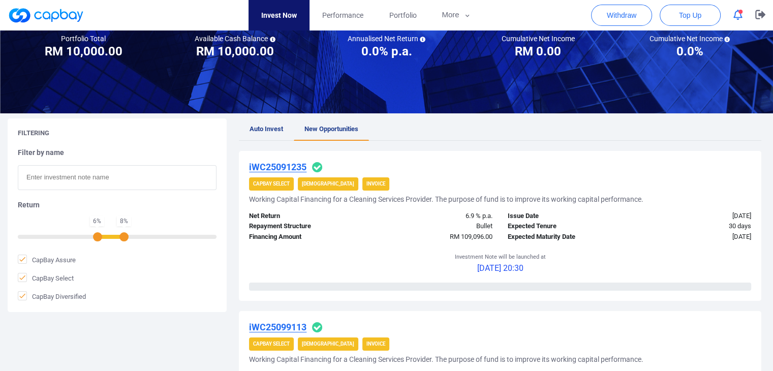
scroll to position [102, 0]
